Goal: Task Accomplishment & Management: Manage account settings

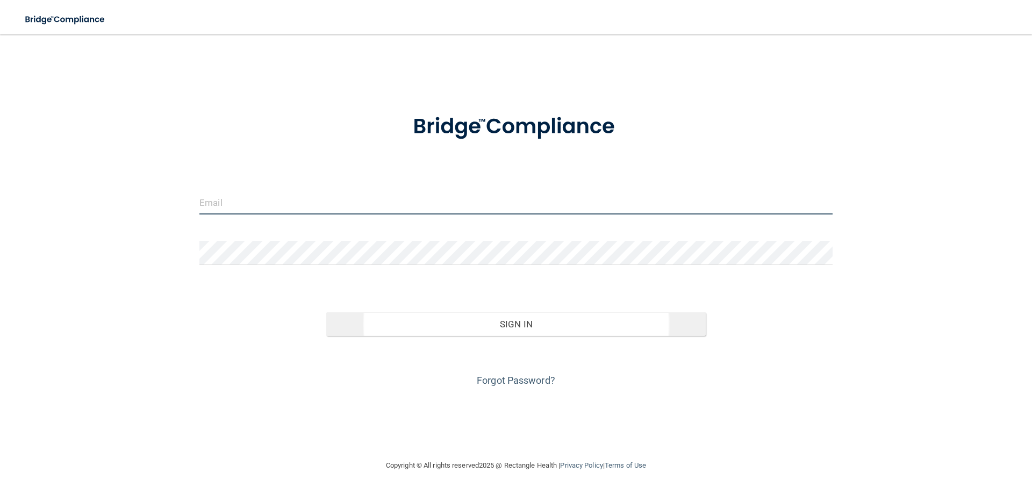
type input "[EMAIL_ADDRESS][PERSON_NAME][DOMAIN_NAME]"
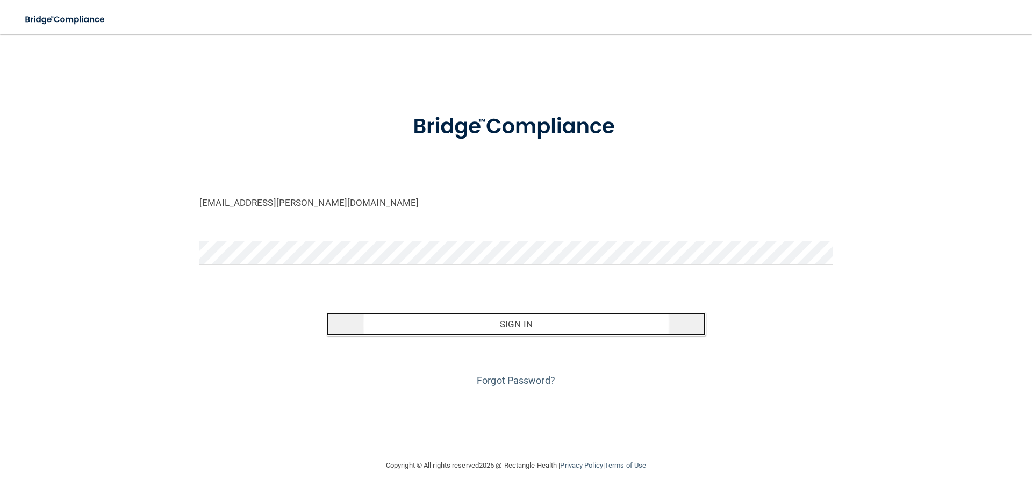
click at [469, 331] on button "Sign In" at bounding box center [516, 324] width 380 height 24
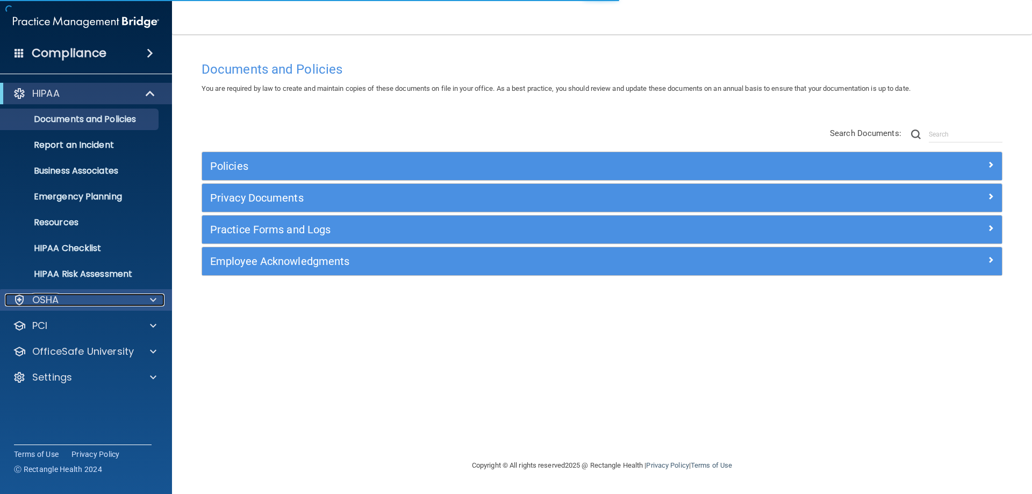
click at [84, 303] on div "OSHA" at bounding box center [71, 299] width 133 height 13
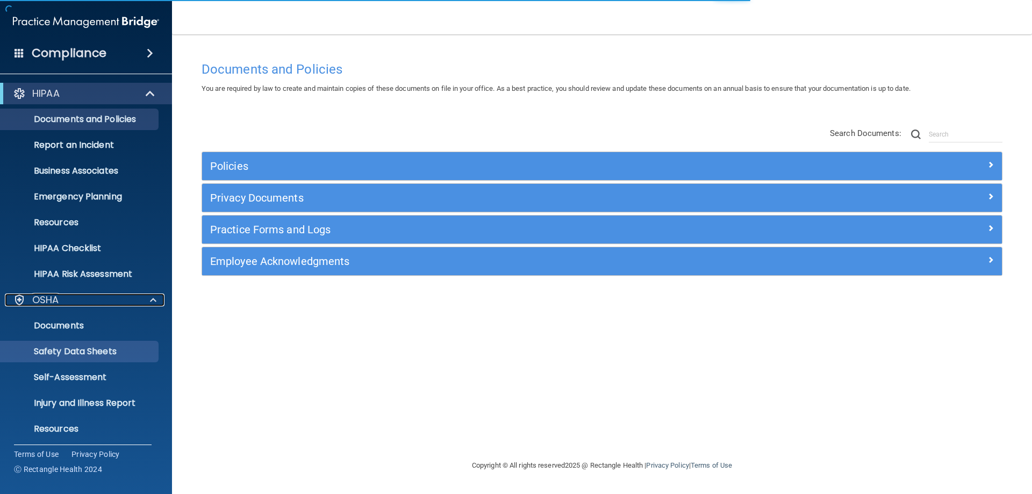
scroll to position [81, 0]
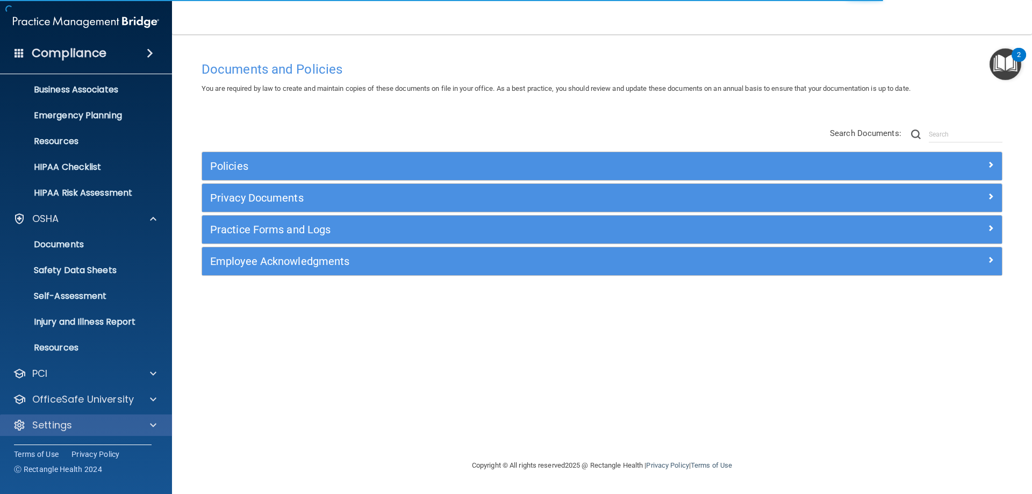
click at [76, 416] on div "Settings" at bounding box center [86, 425] width 173 height 22
click at [148, 425] on div at bounding box center [151, 425] width 27 height 13
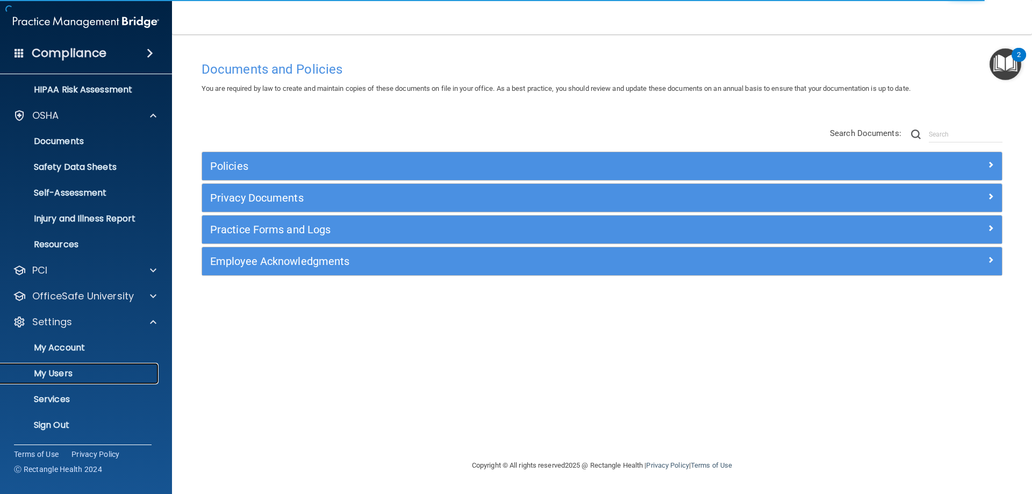
click at [60, 370] on p "My Users" at bounding box center [80, 373] width 147 height 11
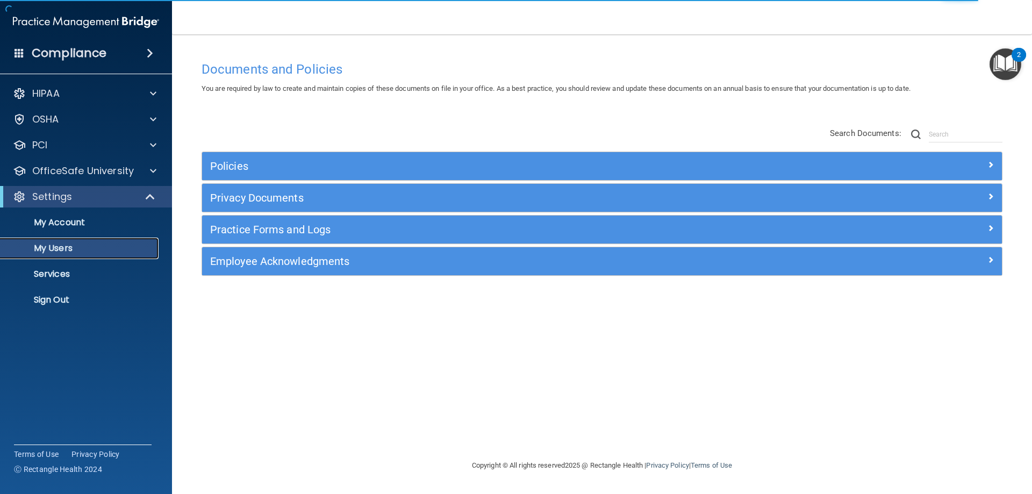
select select "20"
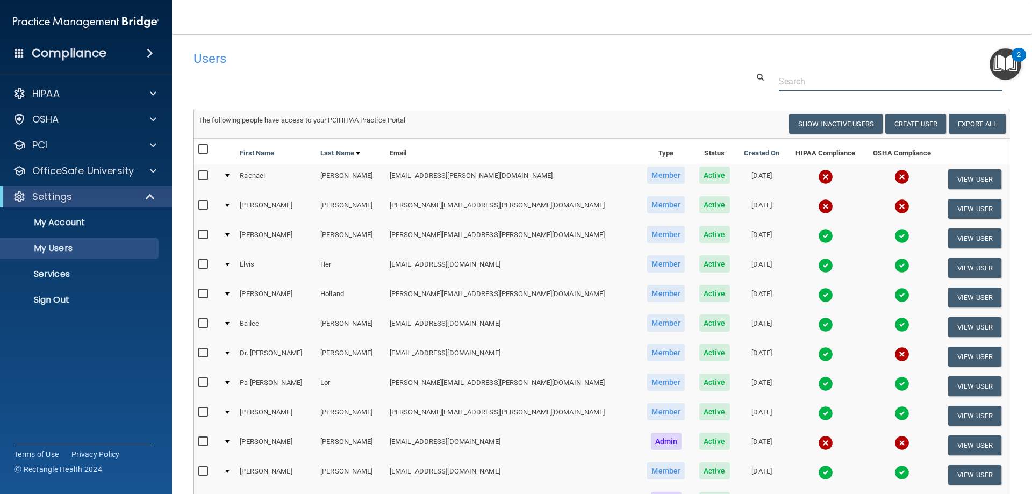
click at [368, 90] on div at bounding box center [601, 81] width 833 height 20
